Goal: Task Accomplishment & Management: Complete application form

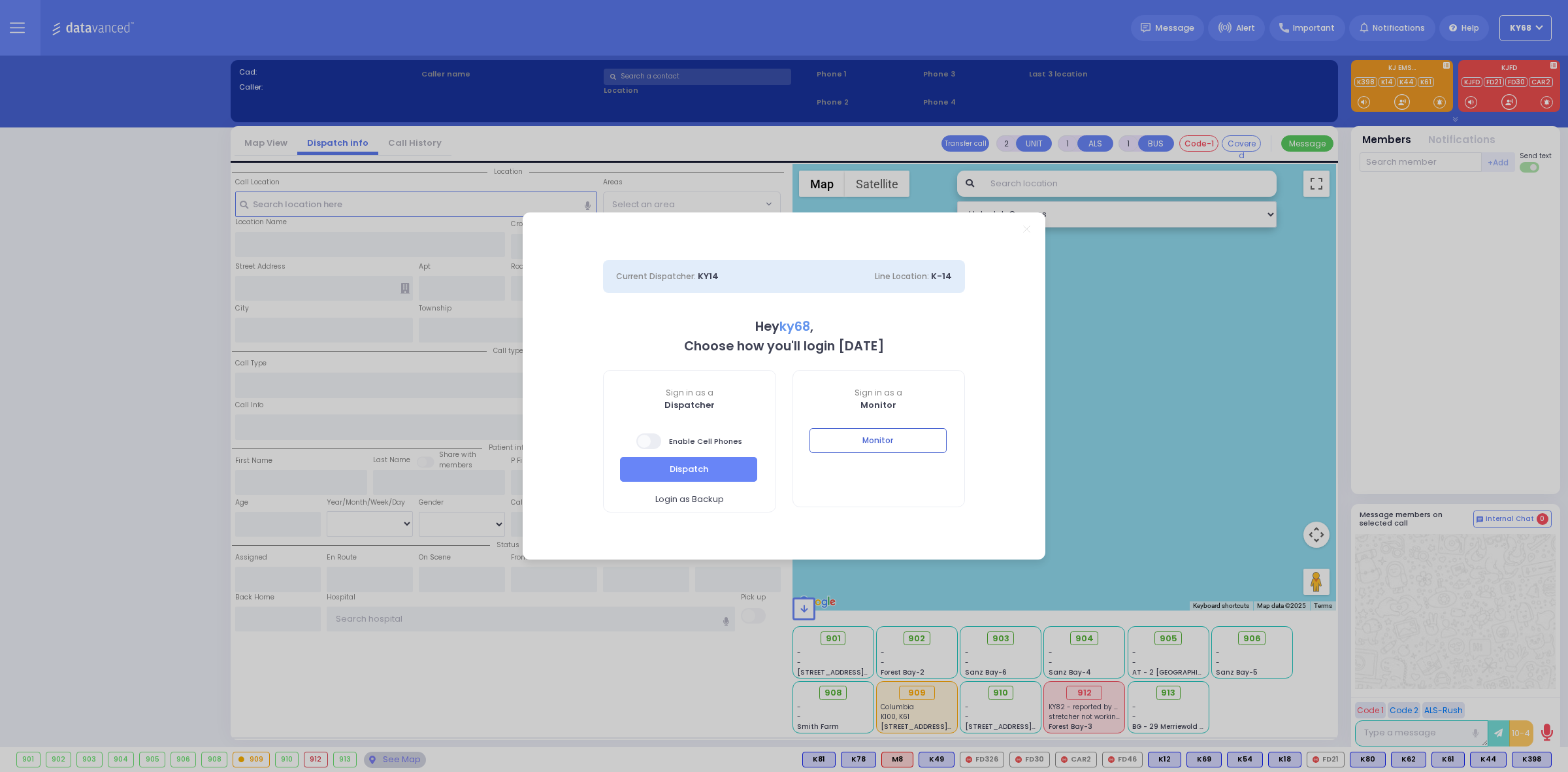
select select "12"
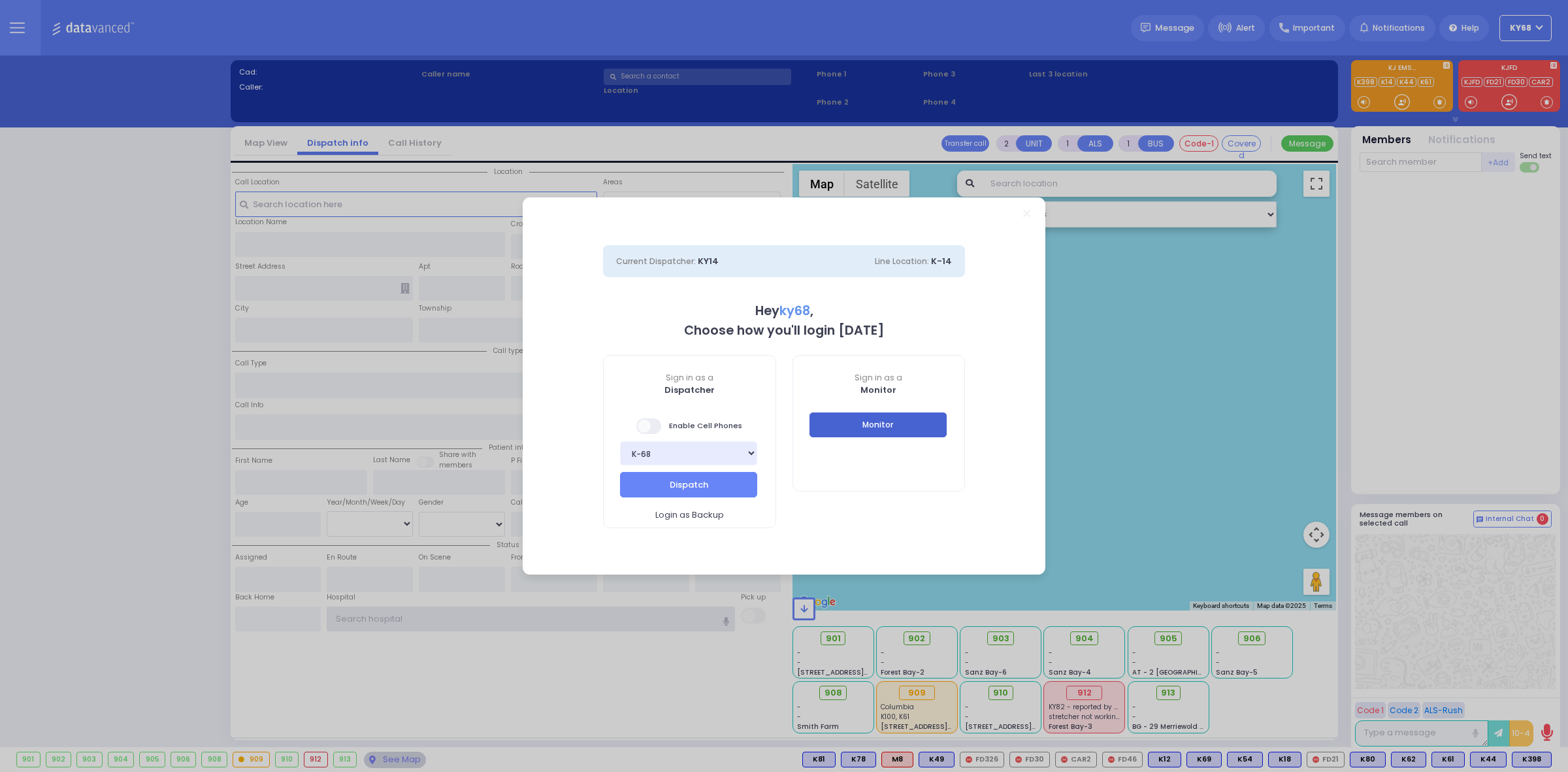
type input "ky68"
click at [932, 428] on button "Monitor" at bounding box center [878, 425] width 138 height 25
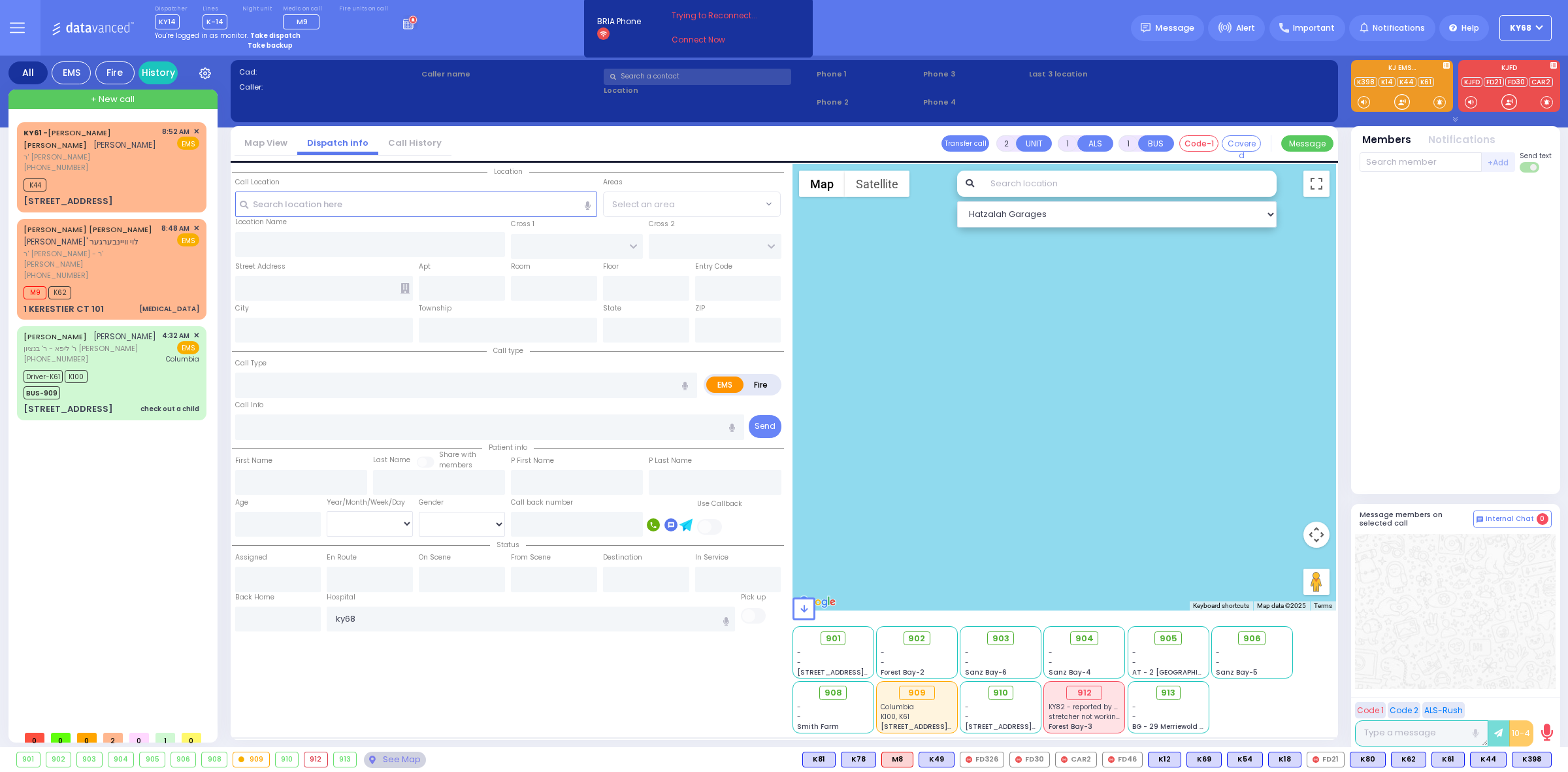
select select
radio input "true"
type input "[PERSON_NAME]"
select select
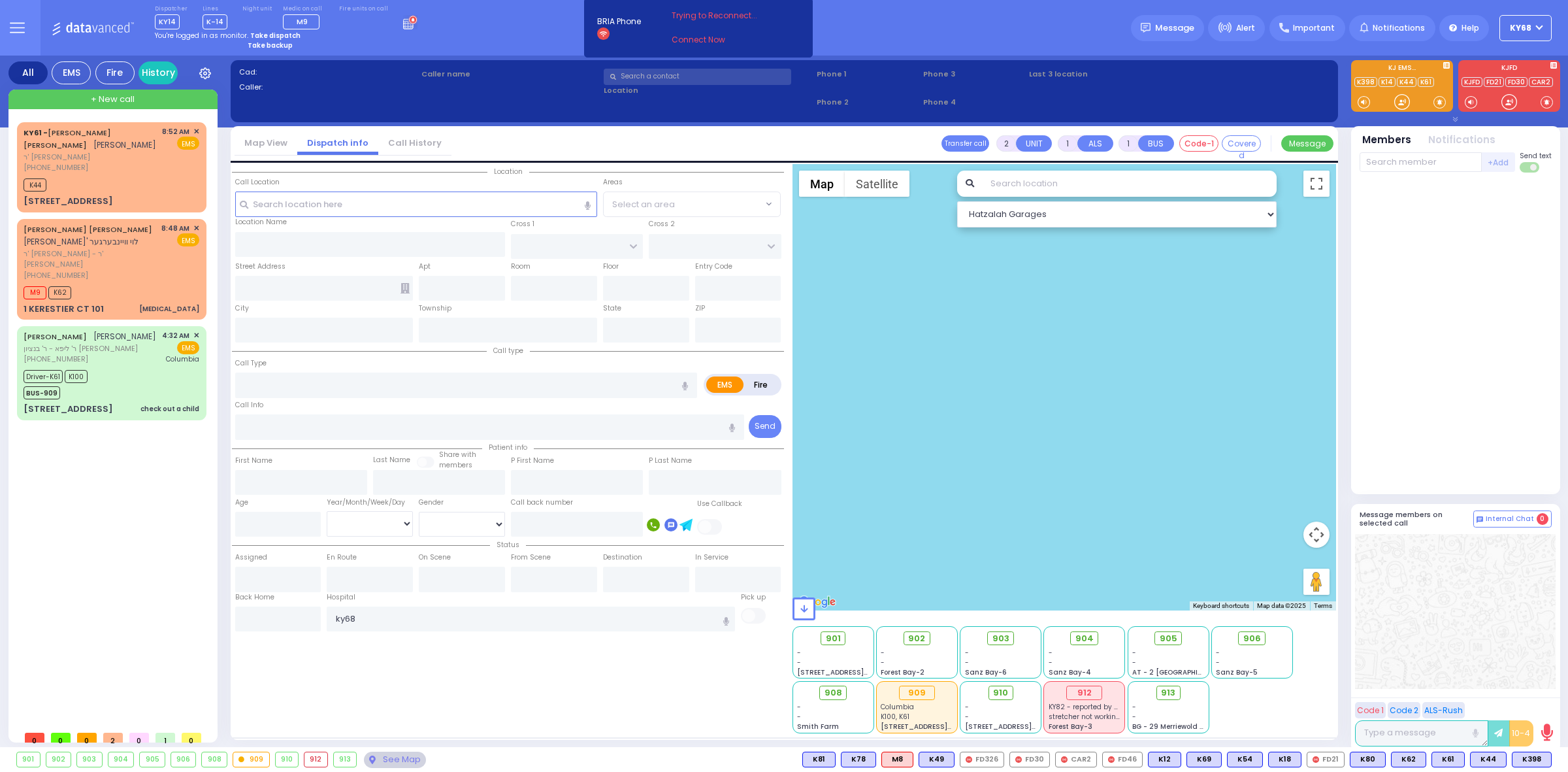
type input "08:52"
type input "08:54"
type input "QUICKWAY RD"
type input "SHINEV COURT"
type input "11 VAN [PERSON_NAME] DR"
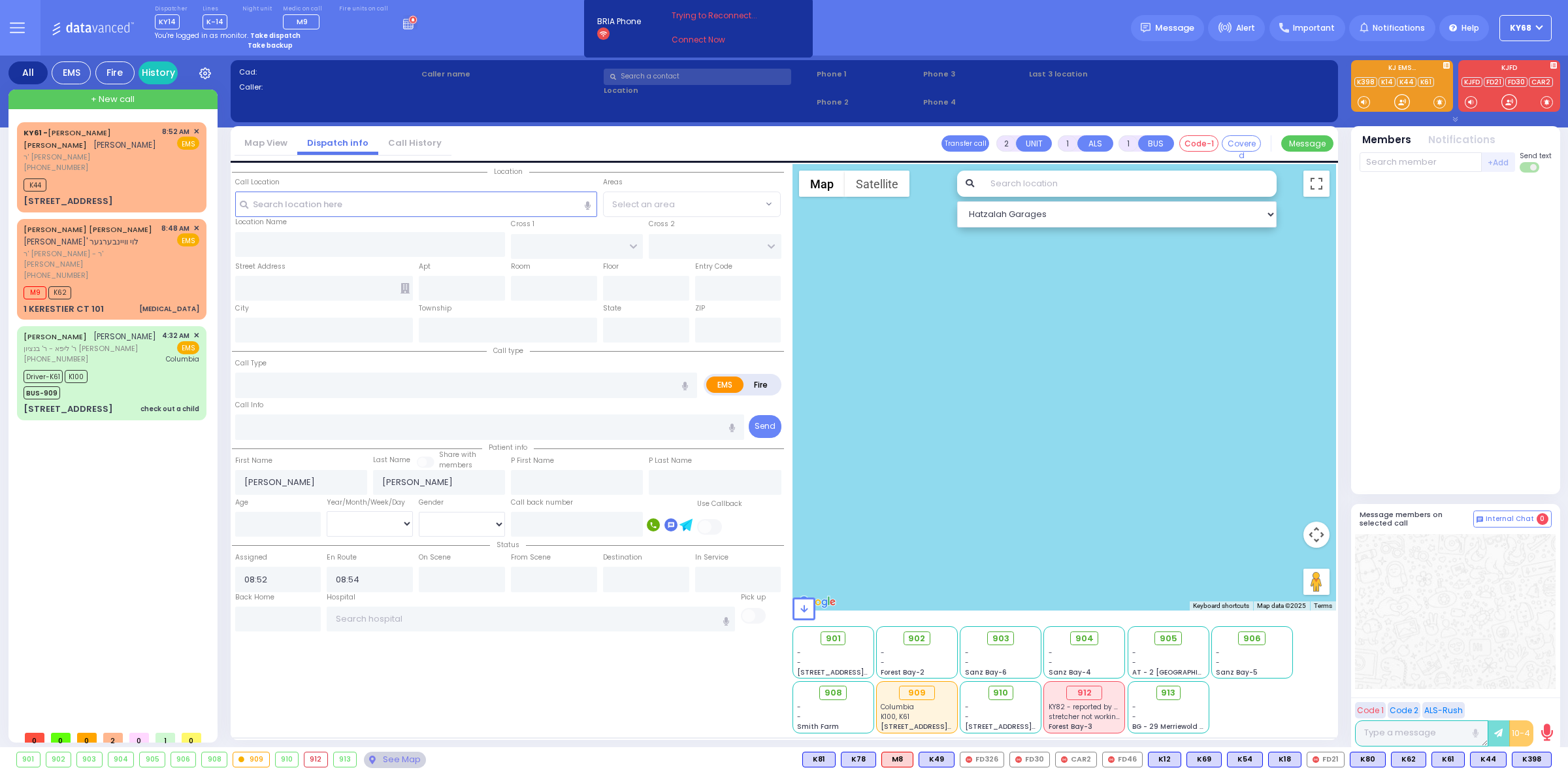
type input "202"
type input "Monroe"
type input "[US_STATE]"
type input "10950"
select select "SECTION 1"
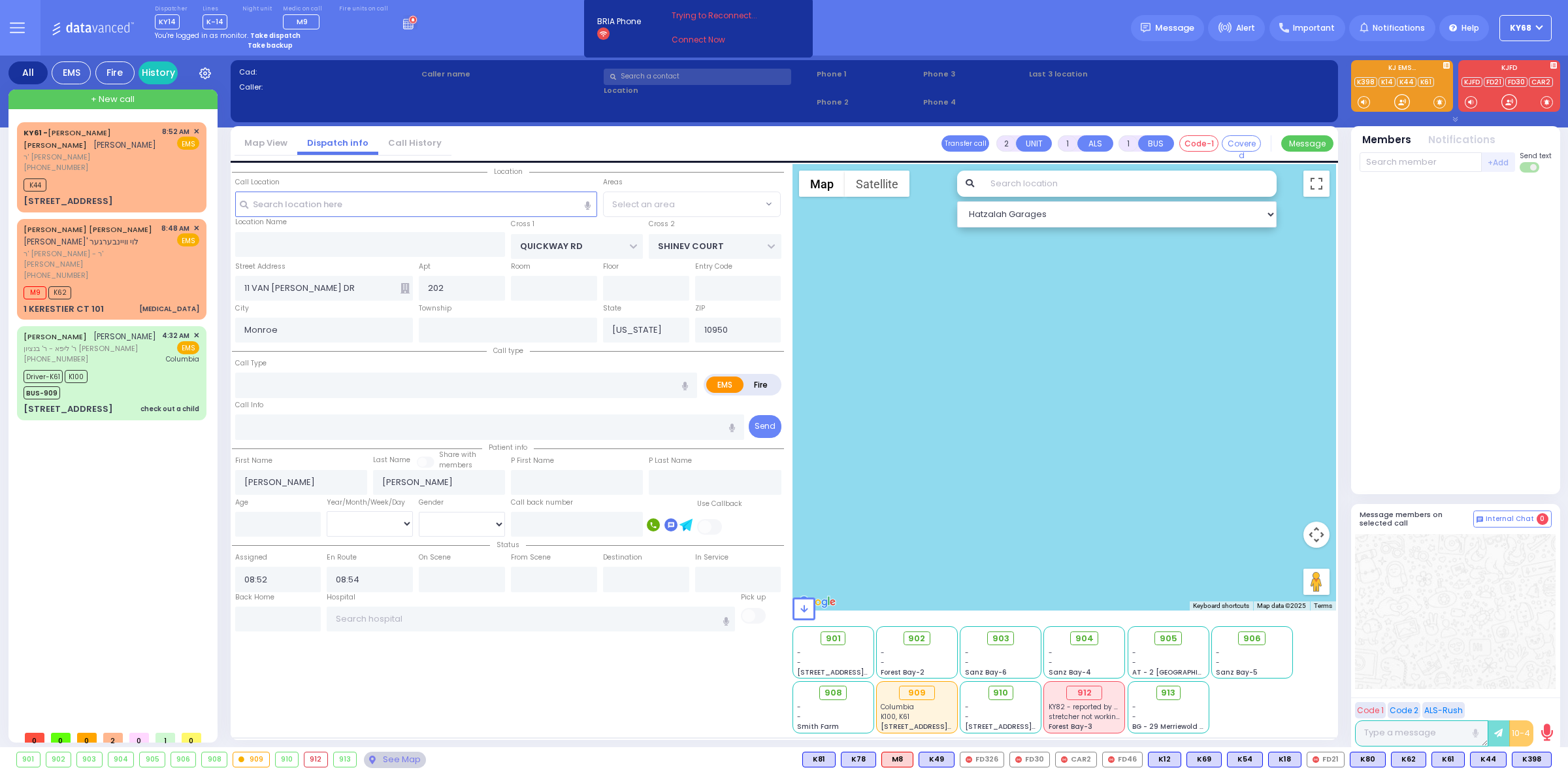
select select "Hatzalah Garages"
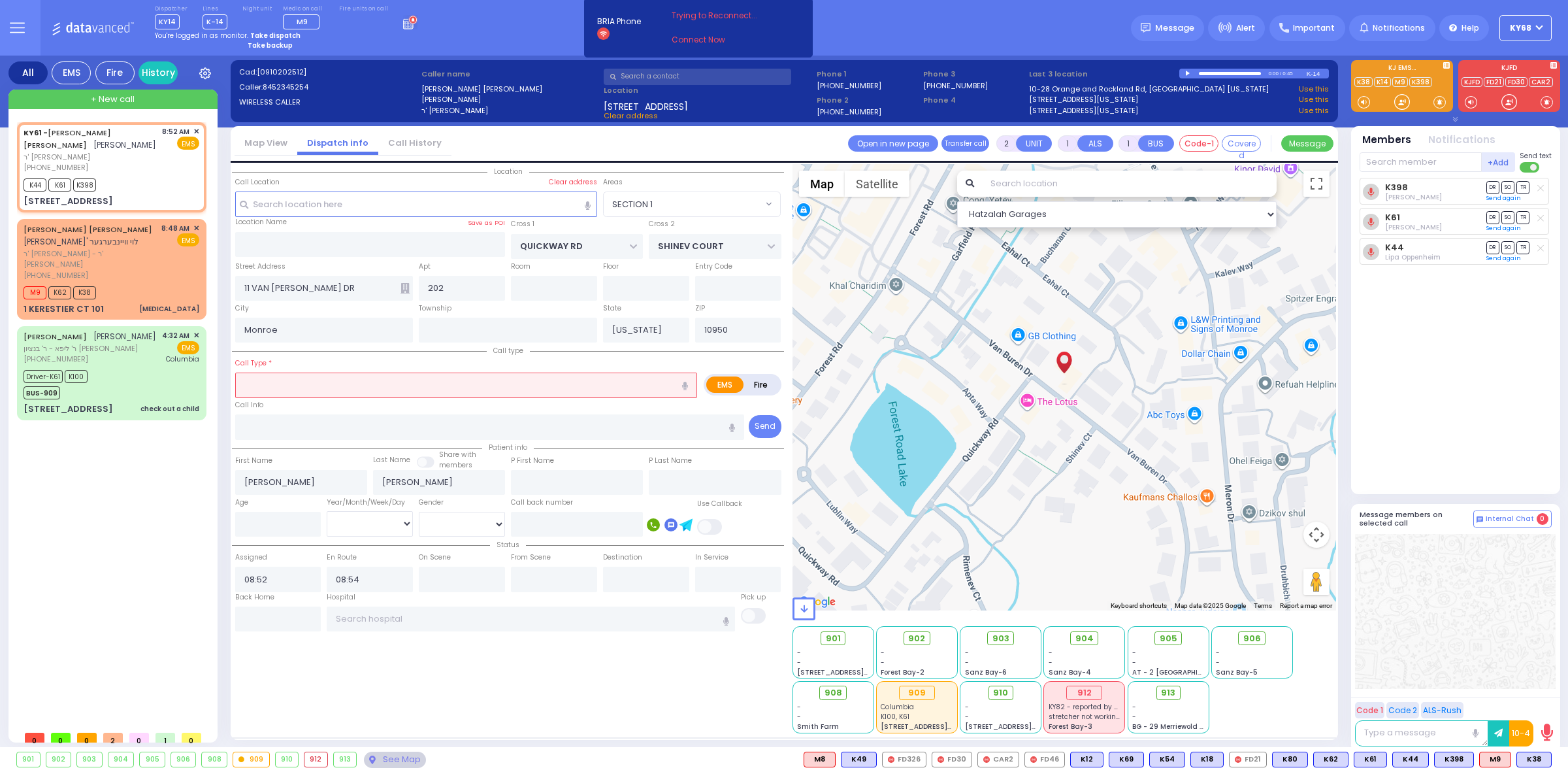
select select
radio input "true"
select select
type input "Emulated fracture"
radio input "true"
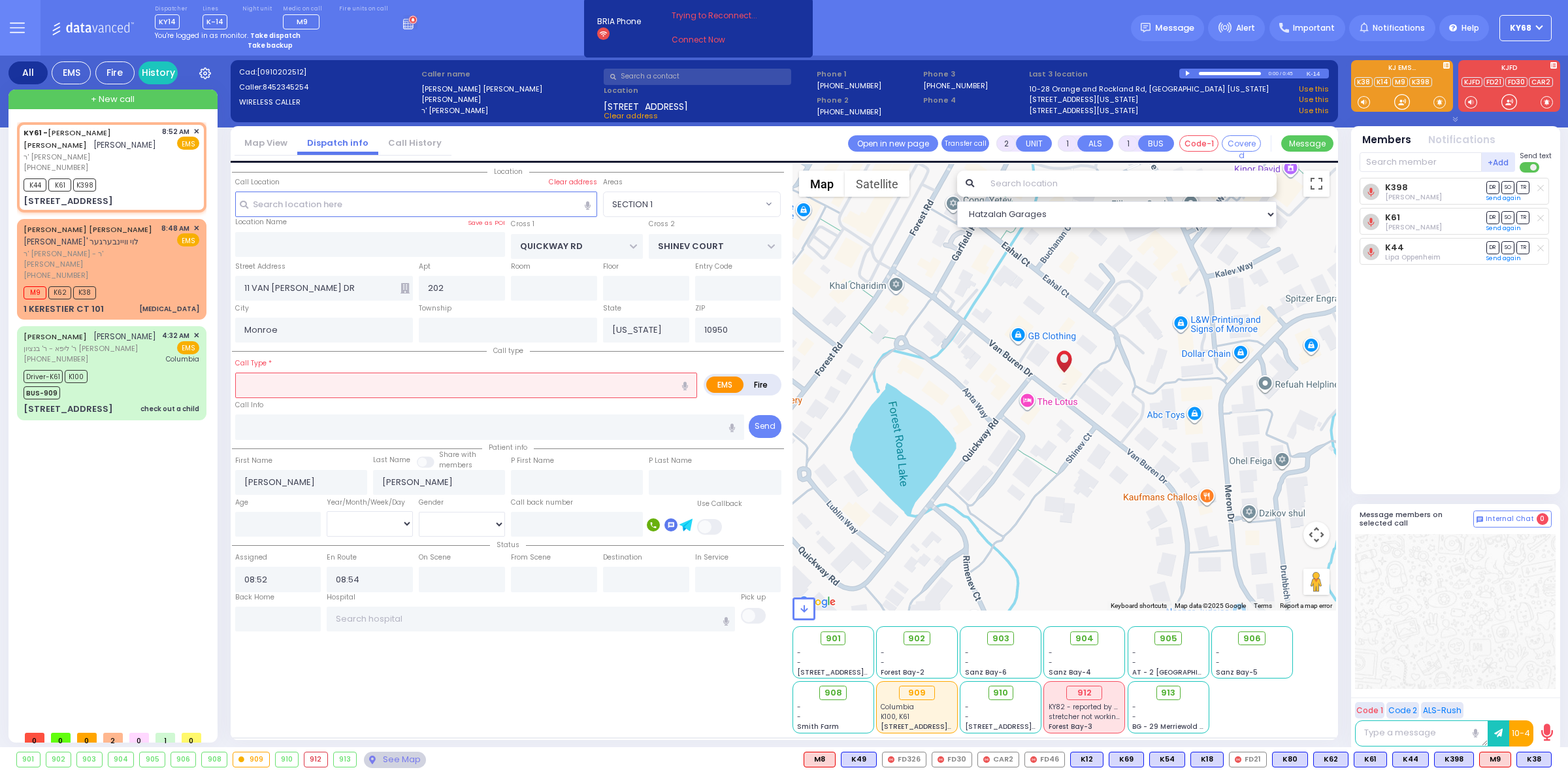
select select
select select "SECTION 1"
select select "Hatzalah Garages"
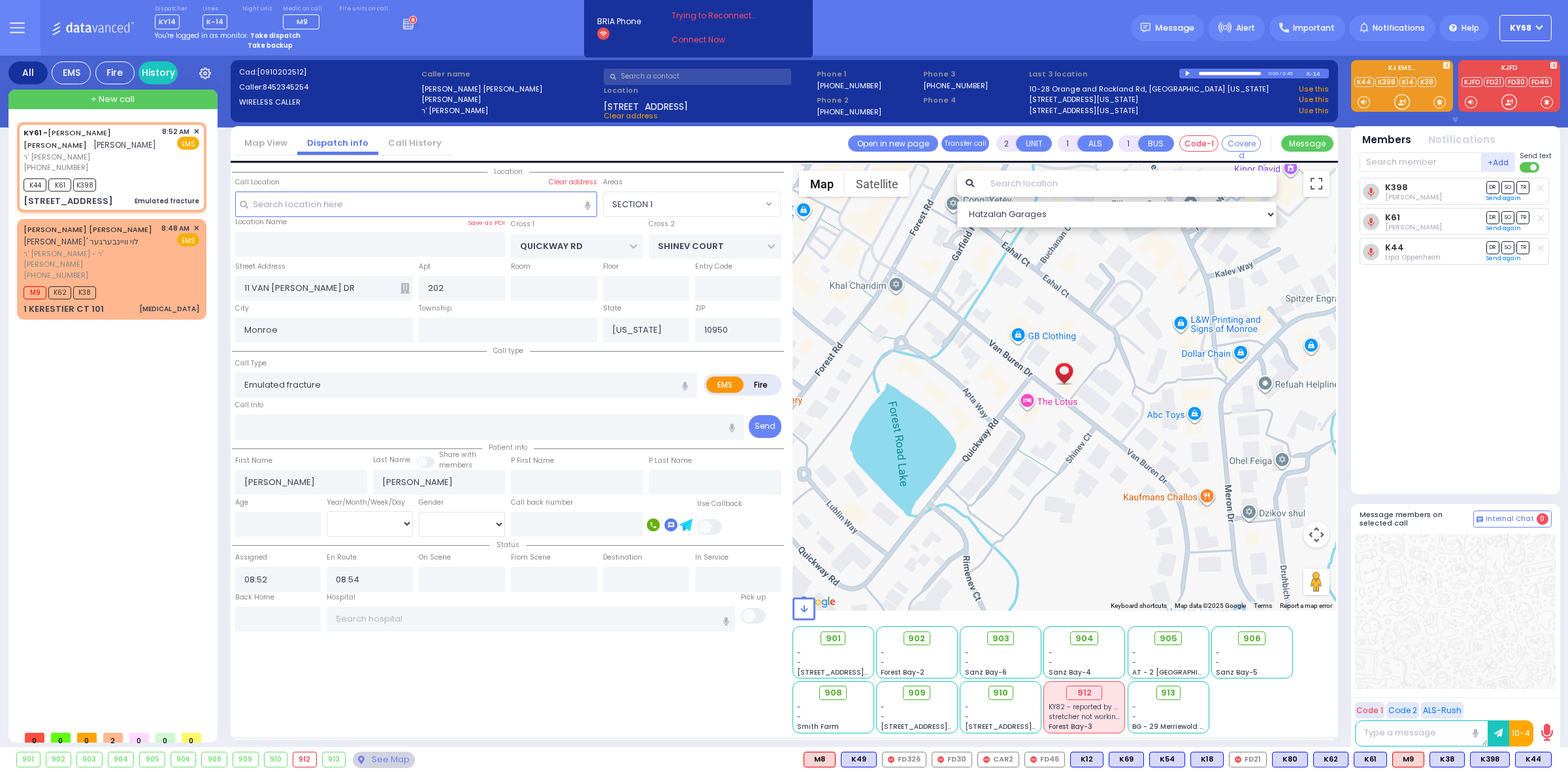
select select
radio input "true"
select select
select select "SECTION 1"
select select "Hatzalah Garages"
